Goal: Transaction & Acquisition: Subscribe to service/newsletter

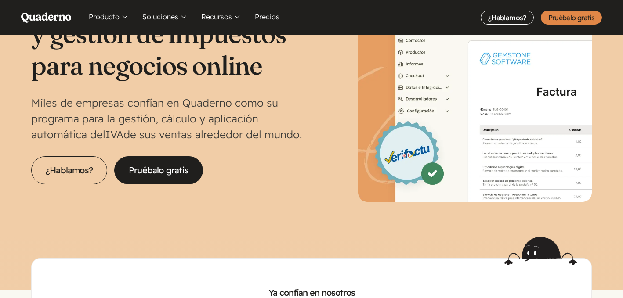
scroll to position [97, 0]
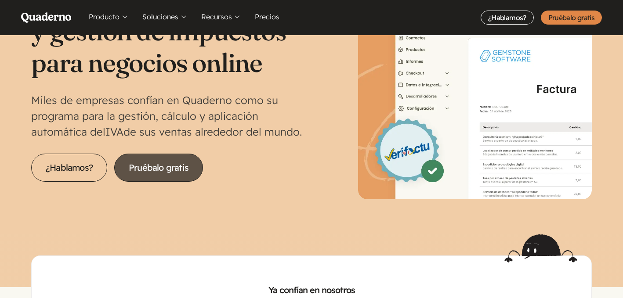
click at [170, 171] on link "Pruébalo gratis" at bounding box center [158, 168] width 89 height 28
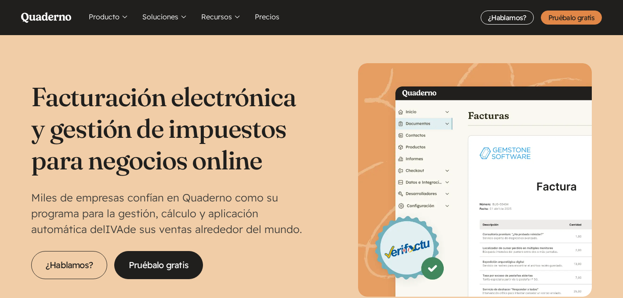
scroll to position [97, 0]
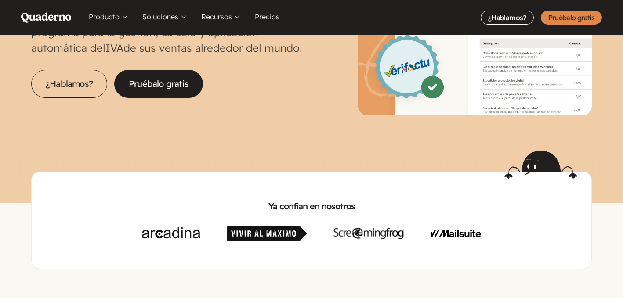
scroll to position [206, 0]
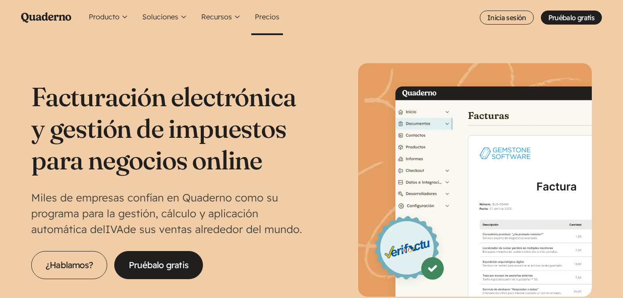
click at [256, 13] on link "Precios" at bounding box center [267, 17] width 32 height 35
